Goal: Information Seeking & Learning: Learn about a topic

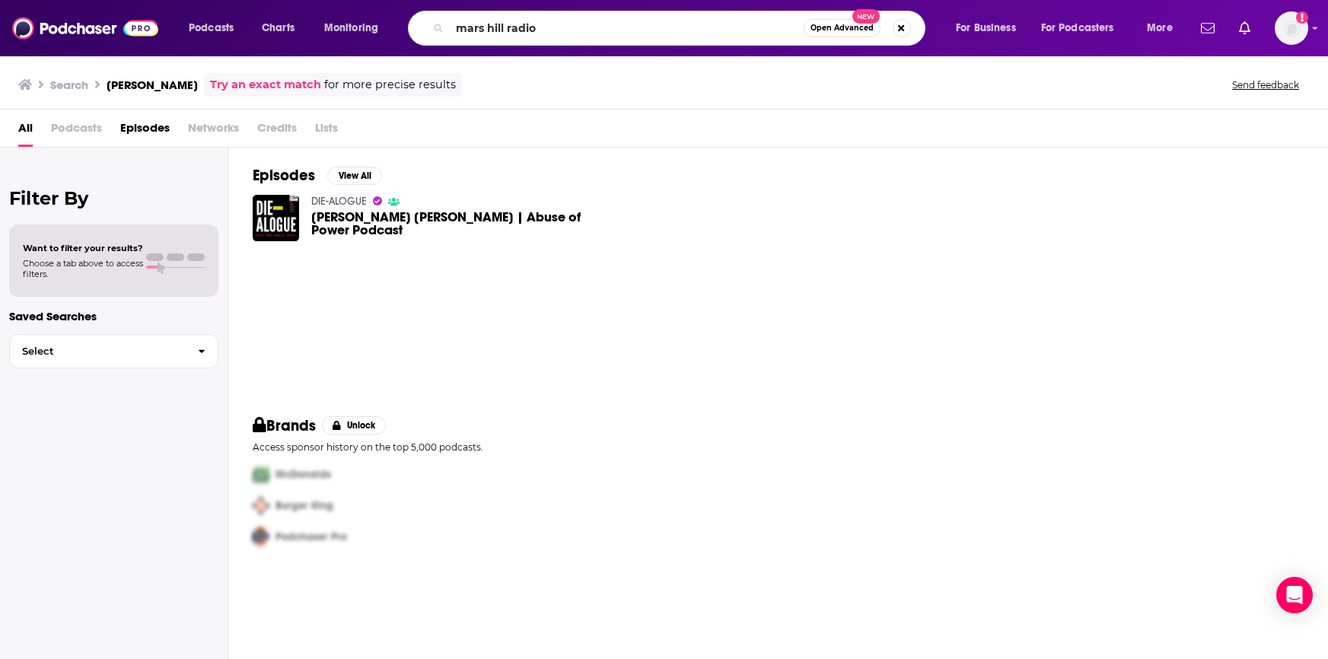
click at [234, 0] on html "Podcasts Charts Monitoring mars hill radio Open Advanced New For Business For P…" at bounding box center [664, 329] width 1328 height 659
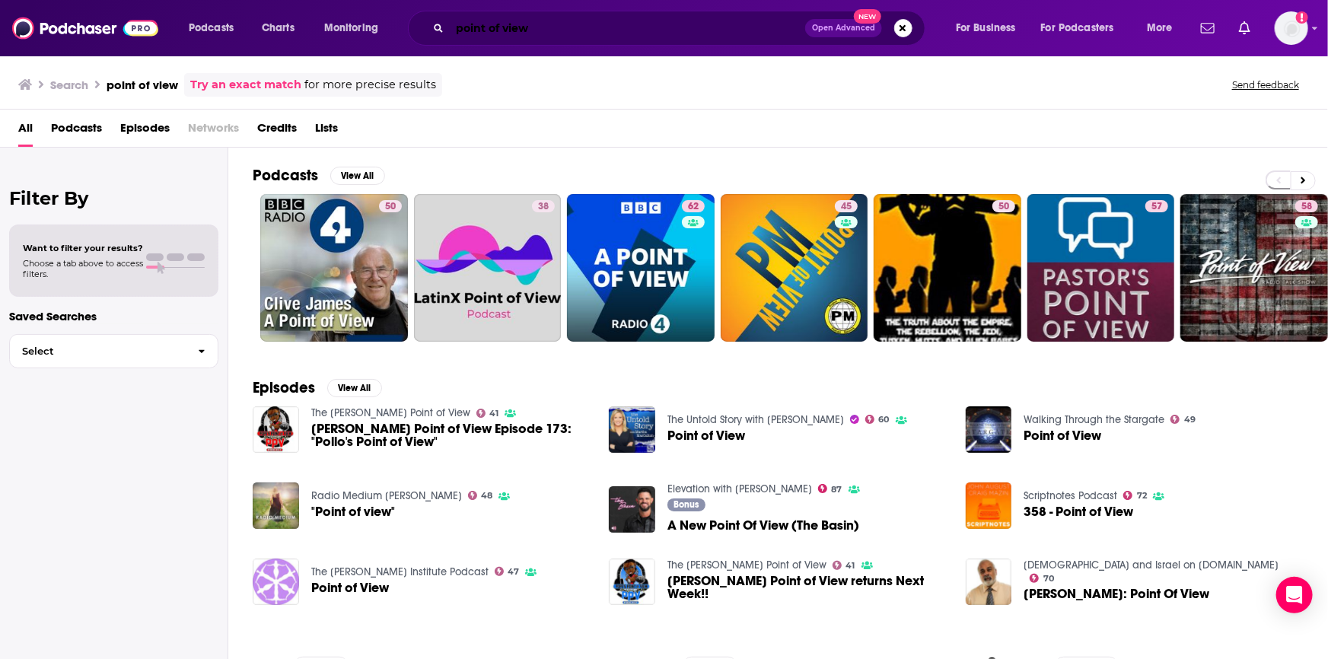
click at [560, 32] on input "point of view" at bounding box center [627, 28] width 355 height 24
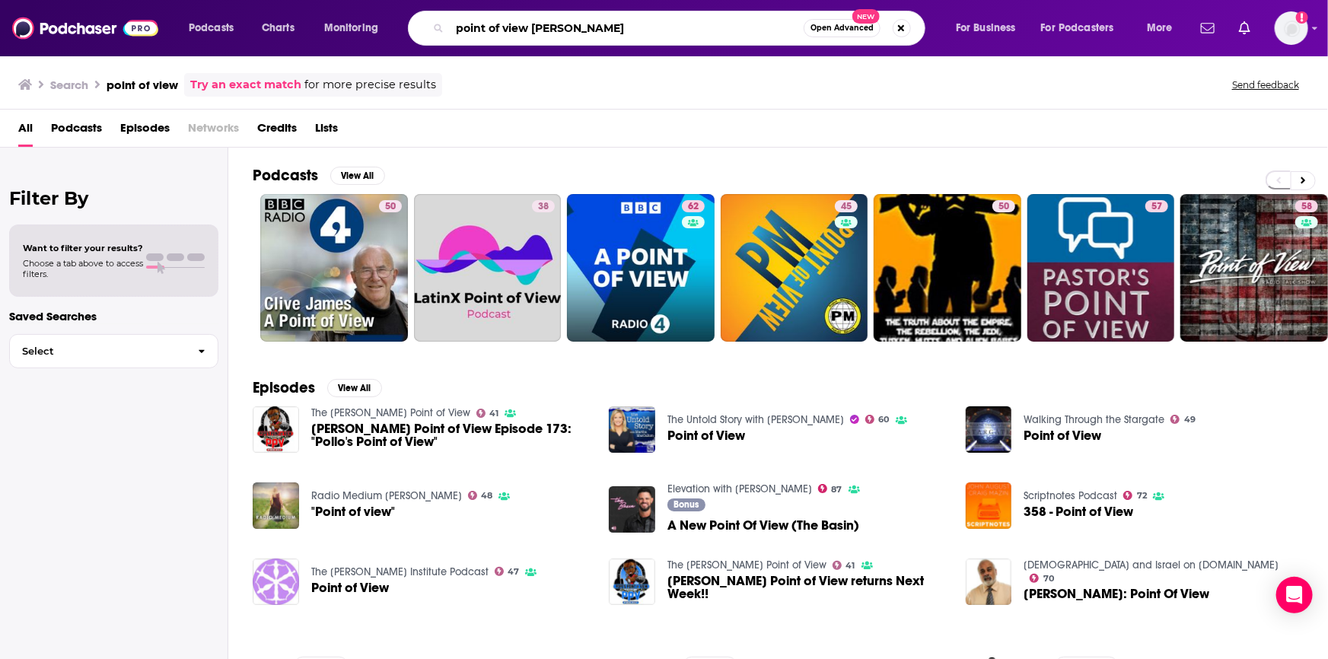
type input "point of view [PERSON_NAME]"
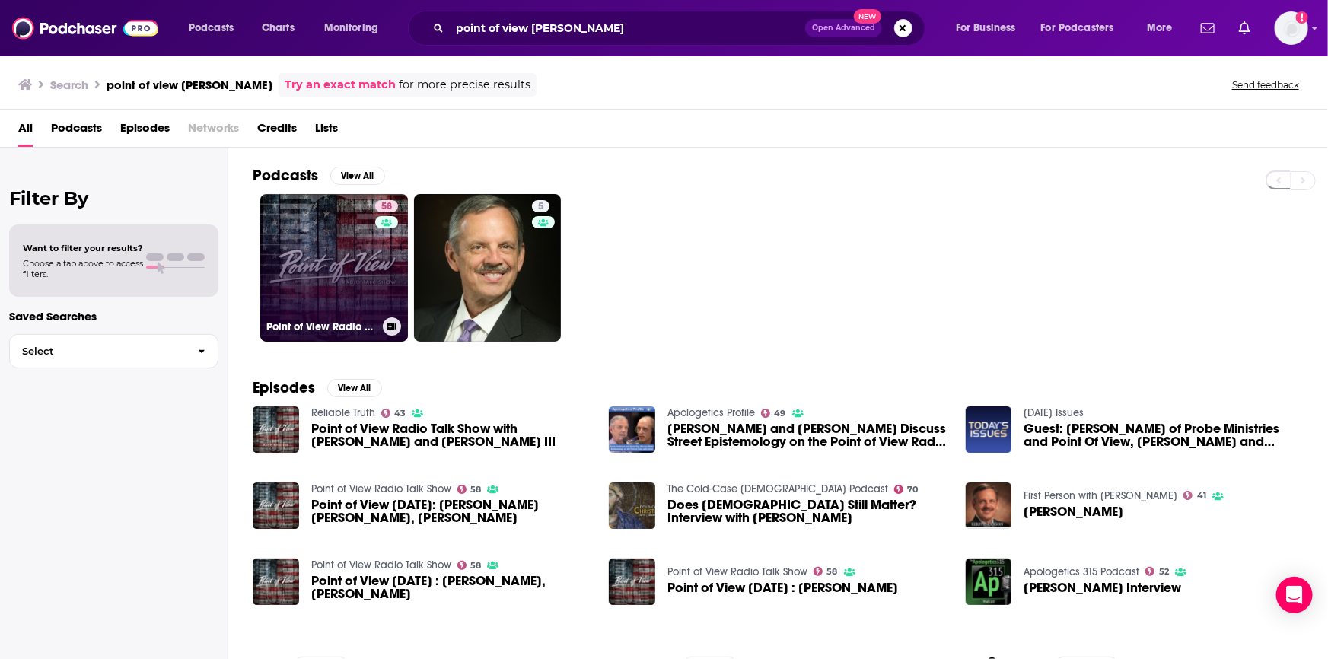
click at [363, 266] on link "58 Point of View Radio Talk Show" at bounding box center [334, 268] width 148 height 148
